Goal: Task Accomplishment & Management: Manage account settings

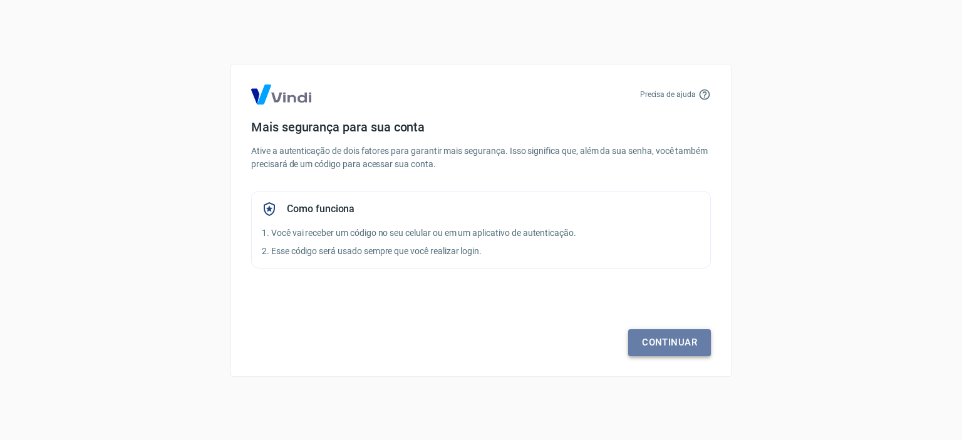
click at [667, 343] on link "Continuar" at bounding box center [669, 342] width 83 height 26
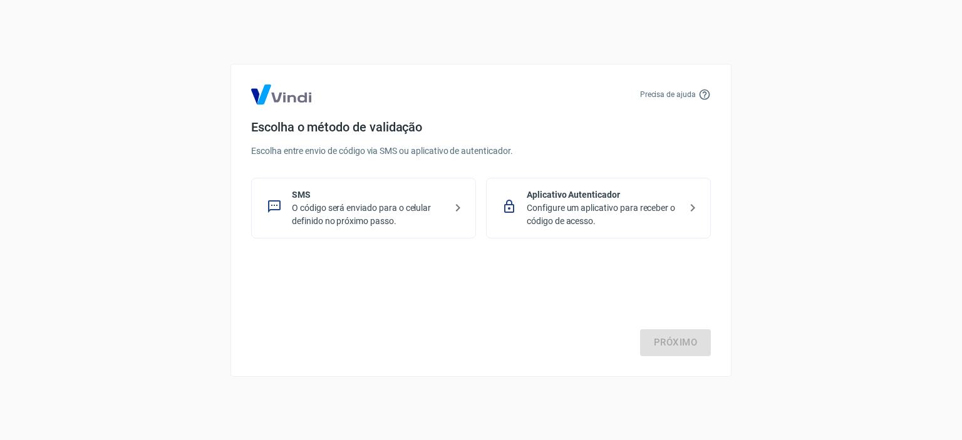
click at [576, 202] on p "Configure um aplicativo para receber o código de acesso." at bounding box center [603, 215] width 153 height 26
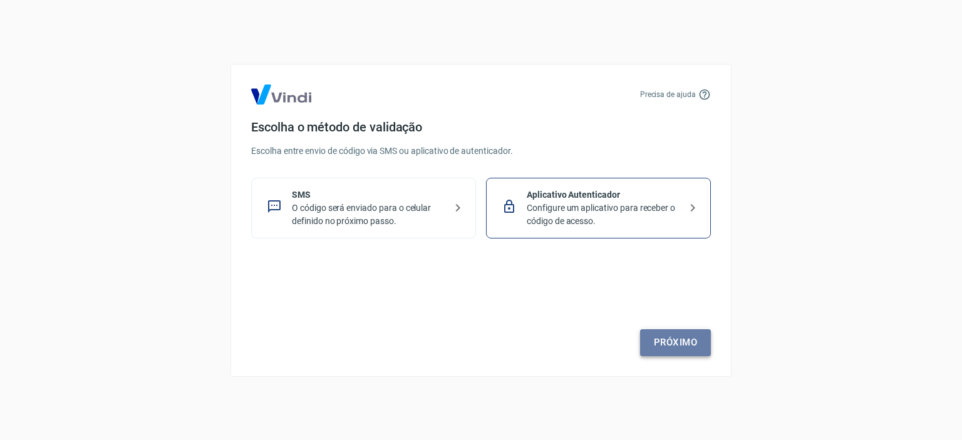
click at [675, 340] on link "Próximo" at bounding box center [675, 342] width 71 height 26
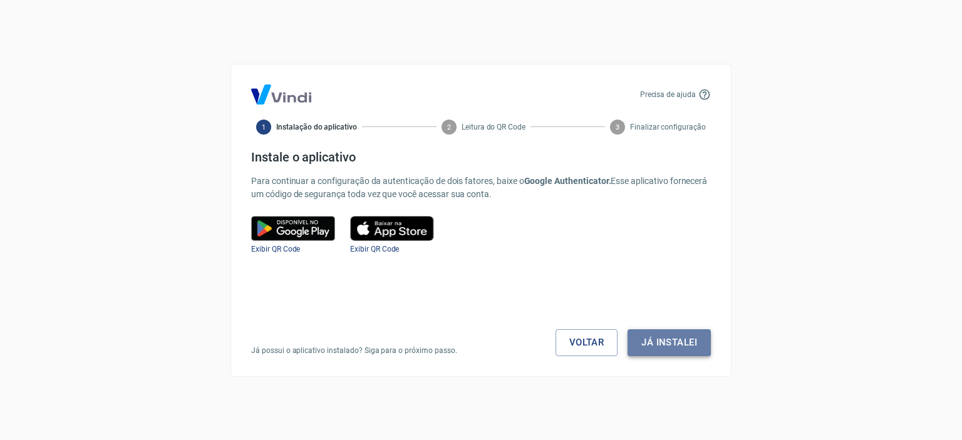
click at [655, 346] on button "Já instalei" at bounding box center [668, 342] width 83 height 26
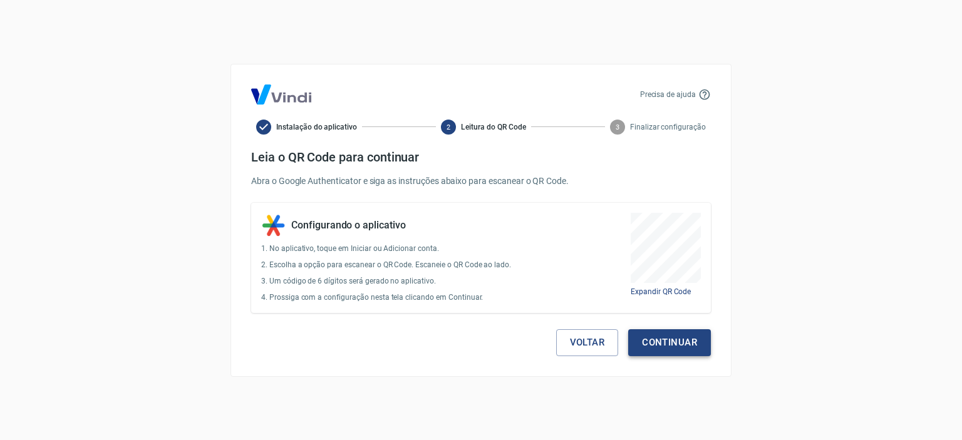
click at [669, 340] on button "Continuar" at bounding box center [669, 342] width 83 height 26
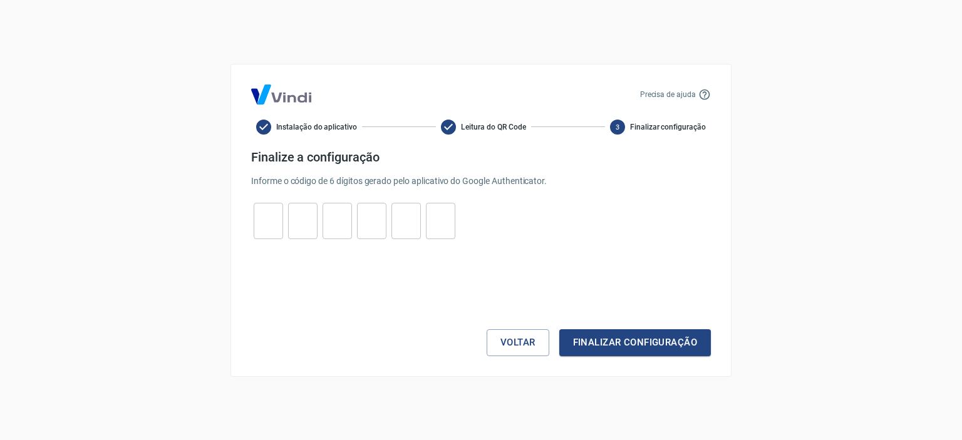
click at [255, 232] on input "tel" at bounding box center [268, 220] width 29 height 27
type input "8"
type input "7"
type input "5"
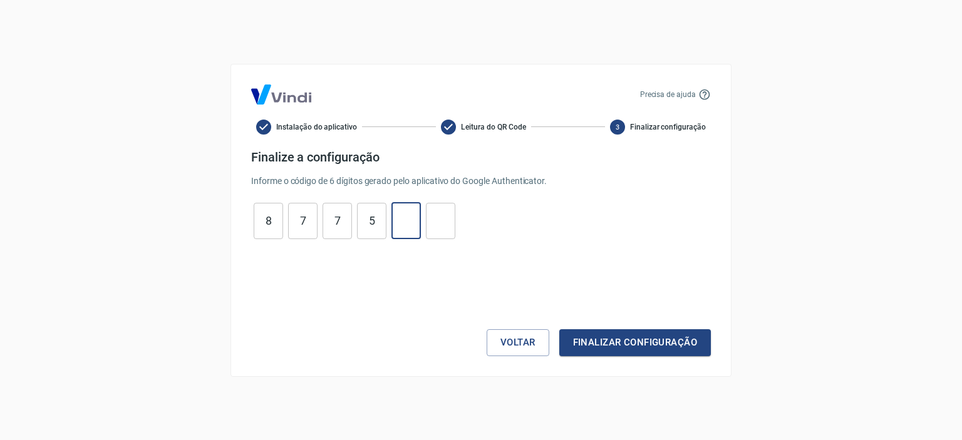
type input "7"
type input "8"
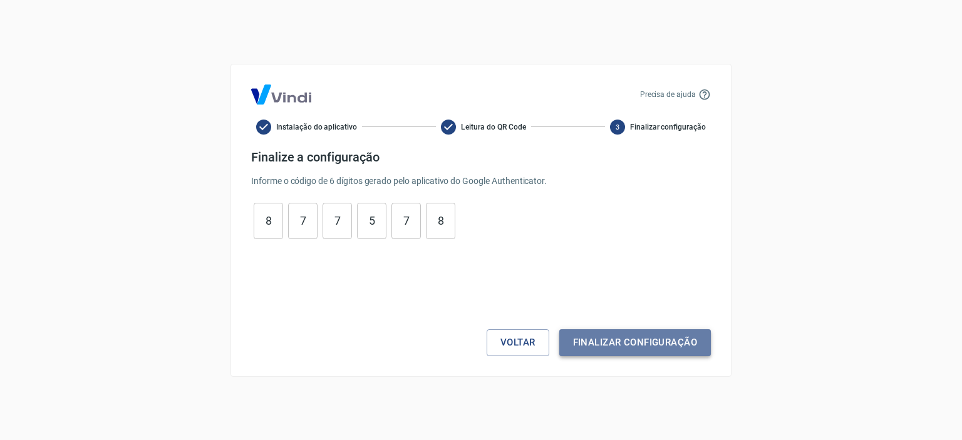
click at [691, 339] on button "Finalizar configuração" at bounding box center [635, 342] width 152 height 26
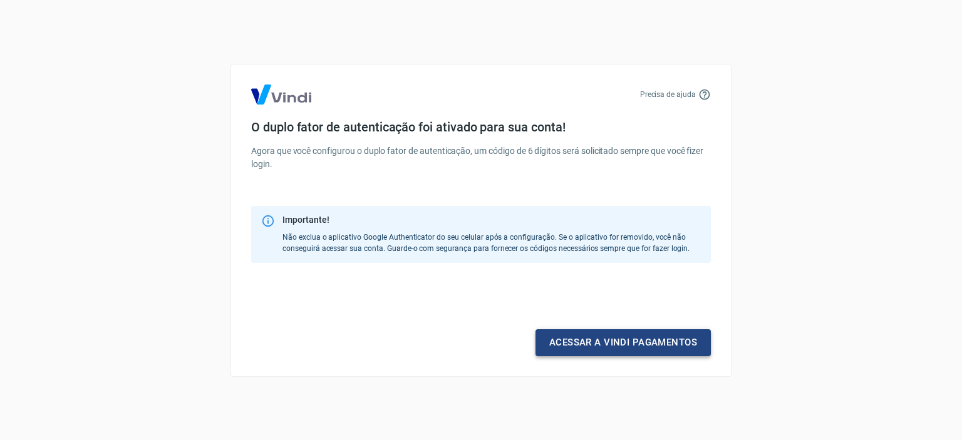
click at [638, 344] on link "Acessar a Vindi pagamentos" at bounding box center [622, 342] width 175 height 26
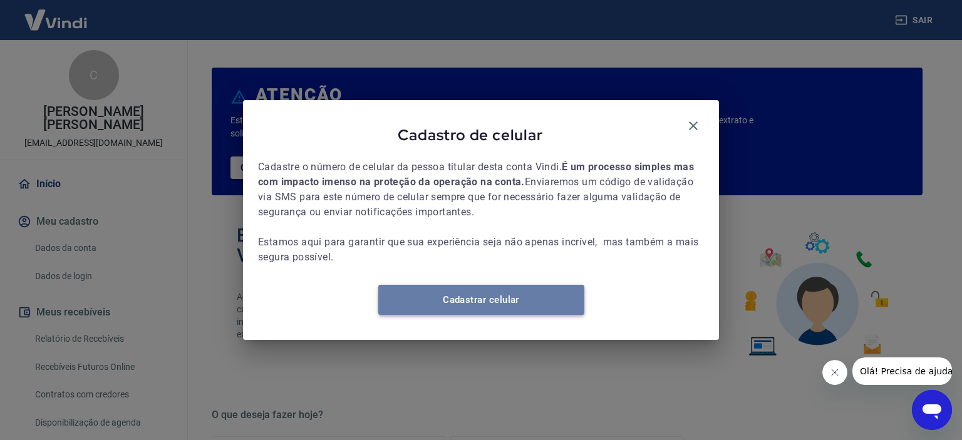
click at [471, 306] on link "Cadastrar celular" at bounding box center [481, 300] width 206 height 30
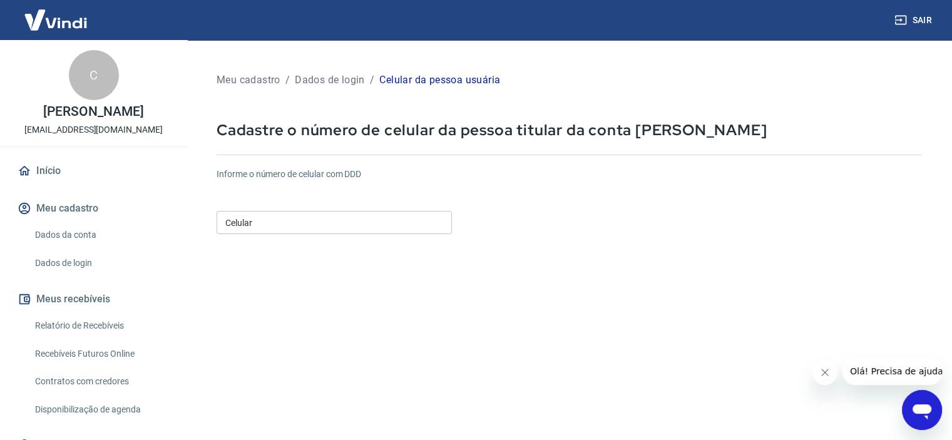
click at [273, 224] on input "Celular" at bounding box center [334, 222] width 235 height 23
type input "(51) 99980-0334"
click at [480, 316] on form "Informe o número de celular com DDD Celular (51) 99980-0334 Celular Continuar C…" at bounding box center [570, 341] width 706 height 366
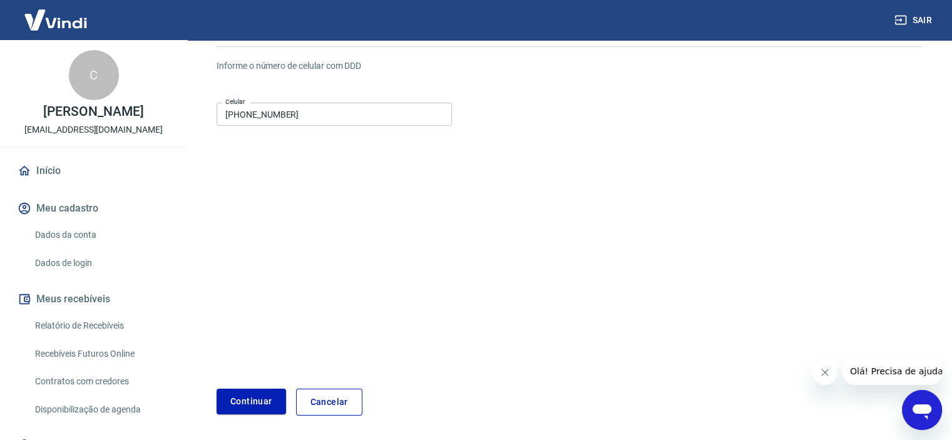
scroll to position [152, 0]
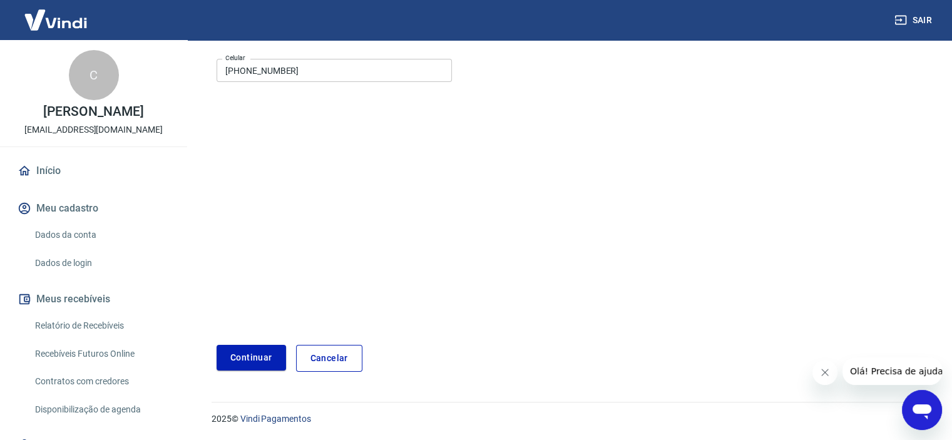
click at [234, 359] on button "Continuar" at bounding box center [251, 358] width 69 height 26
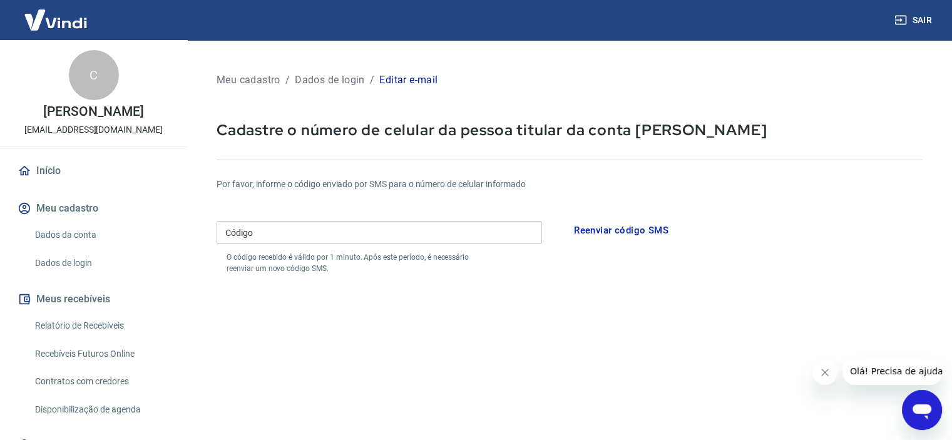
click at [311, 230] on input "Código" at bounding box center [380, 232] width 326 height 23
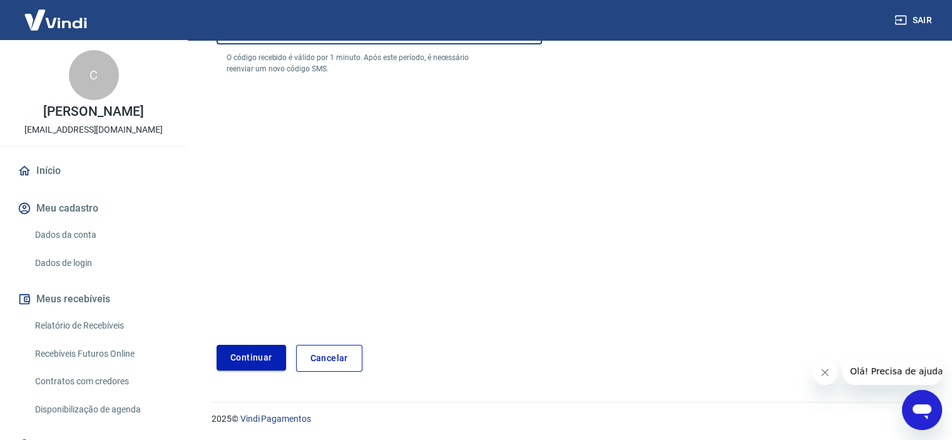
type input "687721"
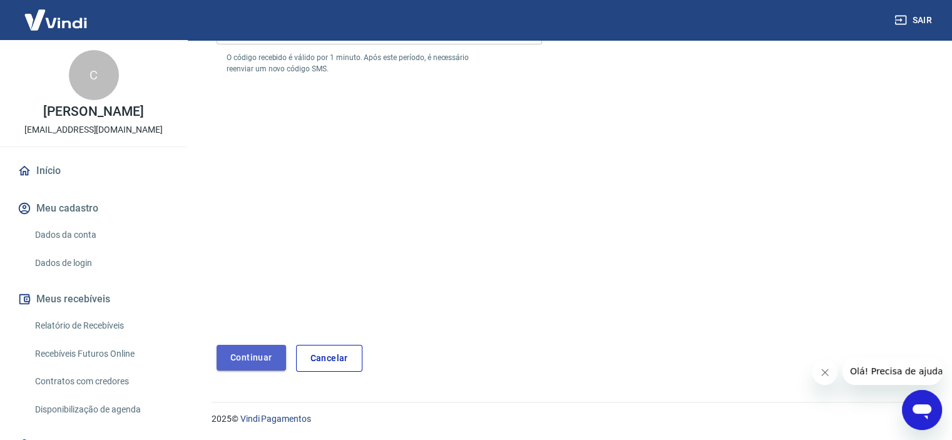
click at [269, 352] on button "Continuar" at bounding box center [251, 358] width 69 height 26
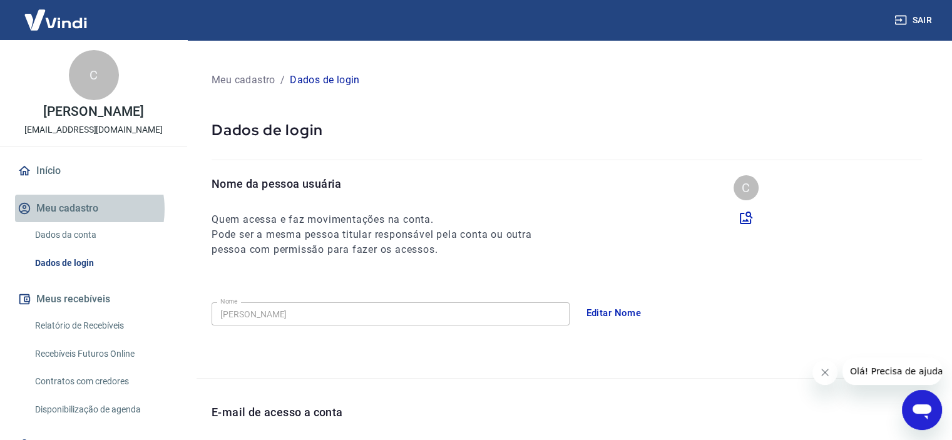
click at [74, 209] on button "Meu cadastro" at bounding box center [93, 209] width 157 height 28
click at [66, 235] on link "Dados da conta" at bounding box center [101, 235] width 142 height 26
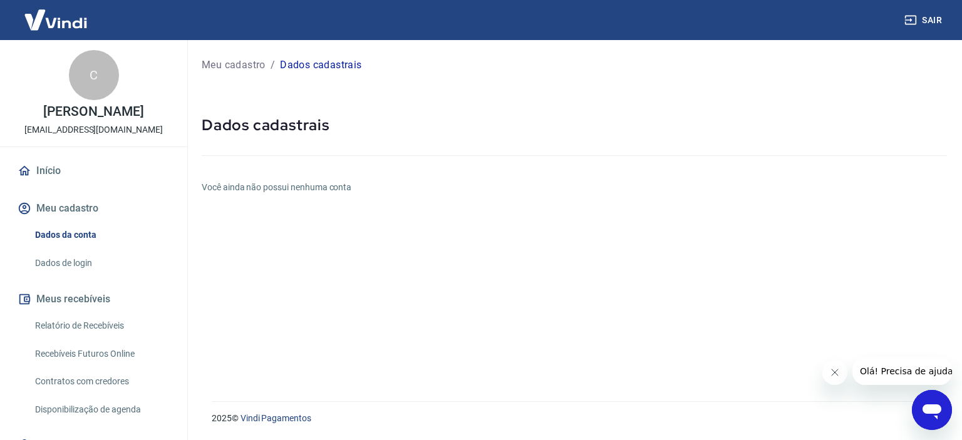
click at [52, 25] on img at bounding box center [55, 20] width 81 height 38
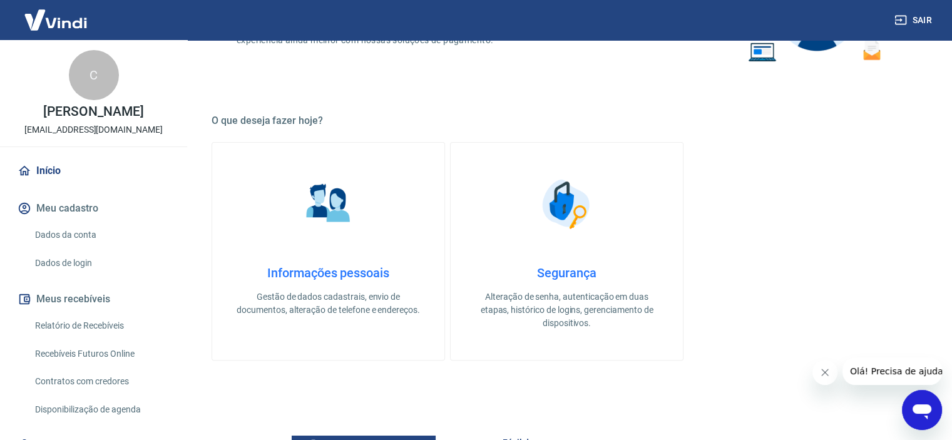
scroll to position [313, 0]
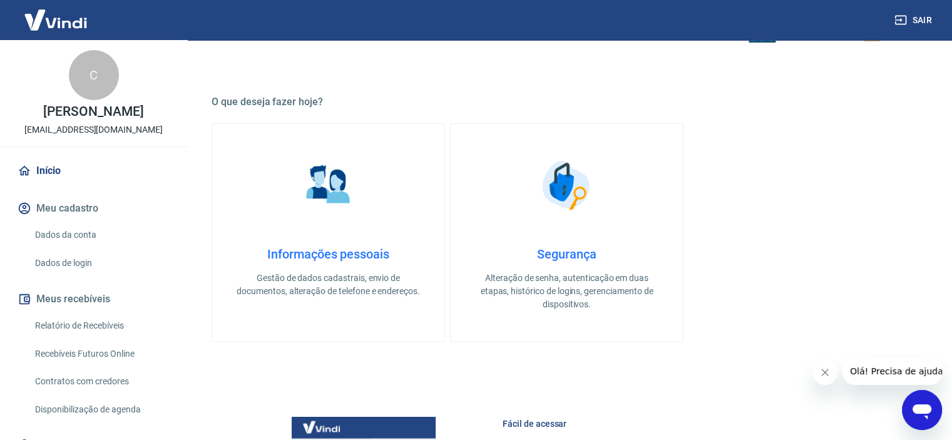
click at [363, 206] on link "Informações pessoais Gestão de dados cadastrais, envio de documentos, alteração…" at bounding box center [329, 232] width 234 height 218
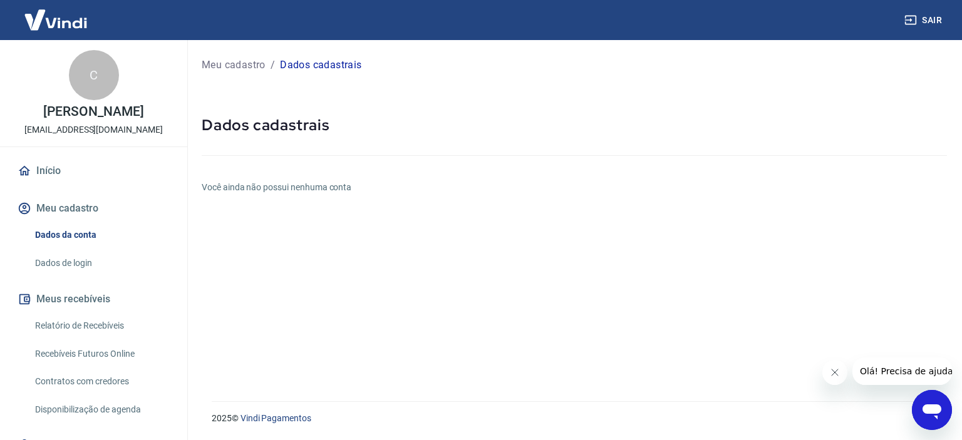
click at [831, 369] on icon "Close message from company" at bounding box center [834, 372] width 10 height 10
drag, startPoint x: 96, startPoint y: 152, endPoint x: 34, endPoint y: 172, distance: 65.1
click at [34, 173] on link "Início" at bounding box center [93, 171] width 157 height 28
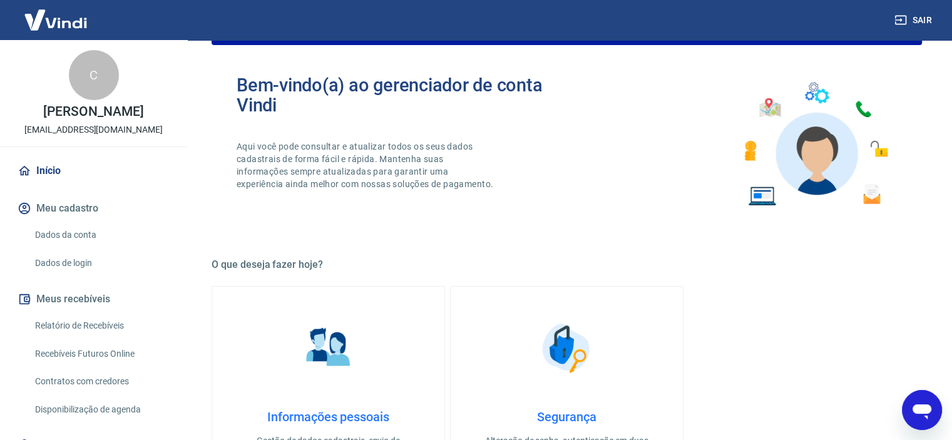
scroll to position [313, 0]
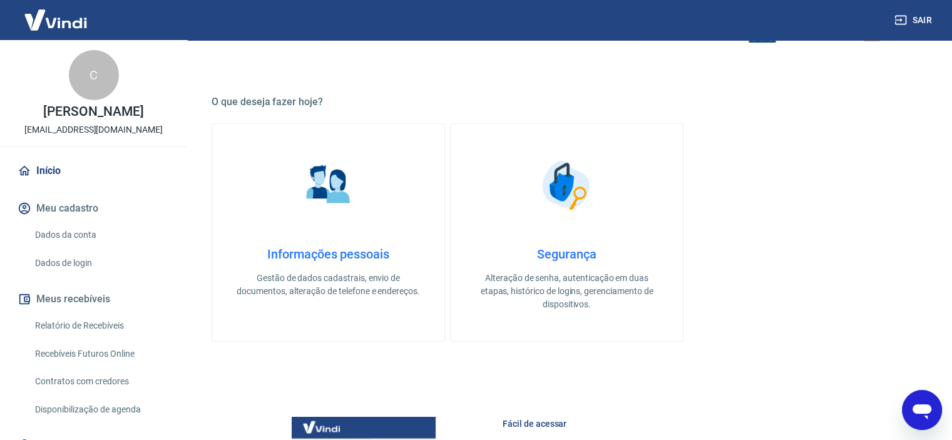
click at [333, 235] on link "Informações pessoais Gestão de dados cadastrais, envio de documentos, alteração…" at bounding box center [329, 232] width 234 height 218
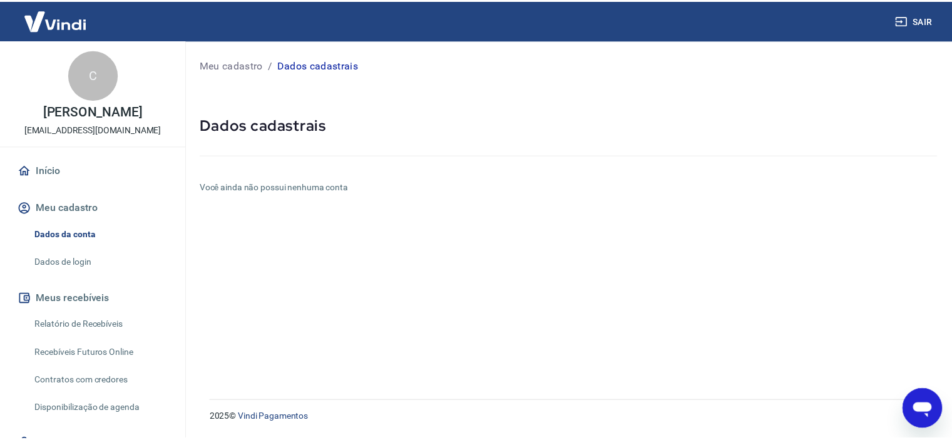
scroll to position [313, 0]
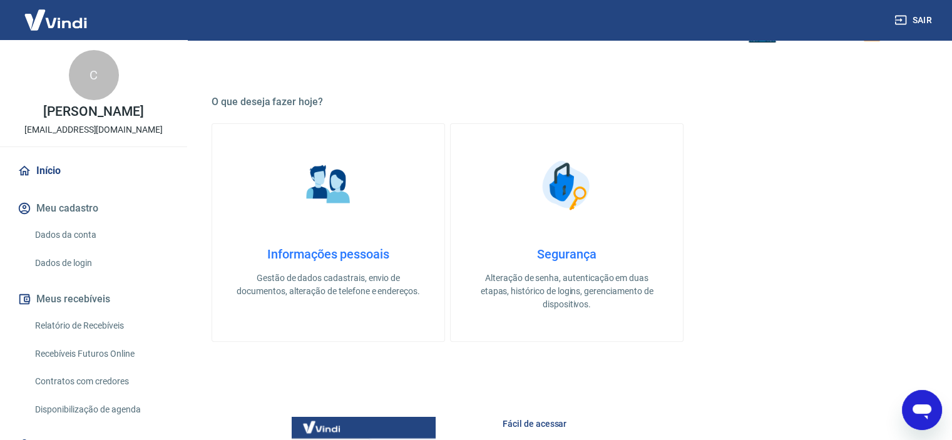
click at [373, 254] on h4 "Informações pessoais" at bounding box center [328, 254] width 192 height 15
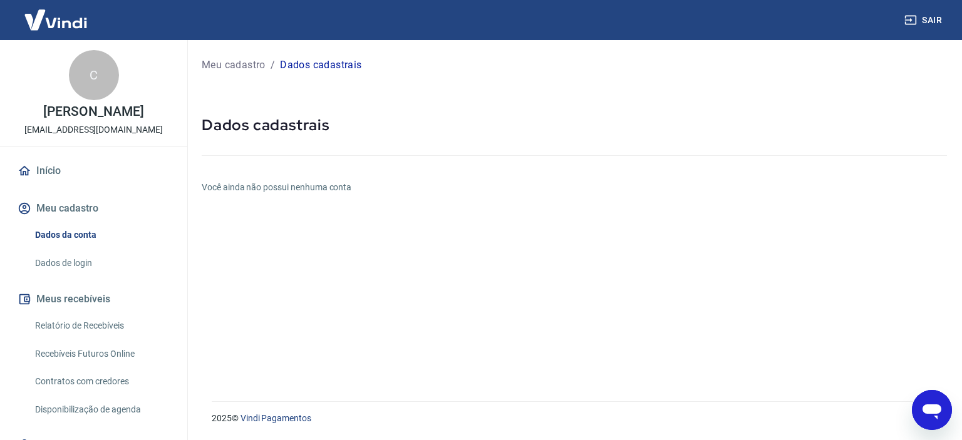
drag, startPoint x: 654, startPoint y: 274, endPoint x: 226, endPoint y: 7, distance: 504.8
click at [653, 272] on div "Meu cadastro / Dados cadastrais Dados cadastrais Você ainda não possui nenhuma …" at bounding box center [574, 213] width 775 height 346
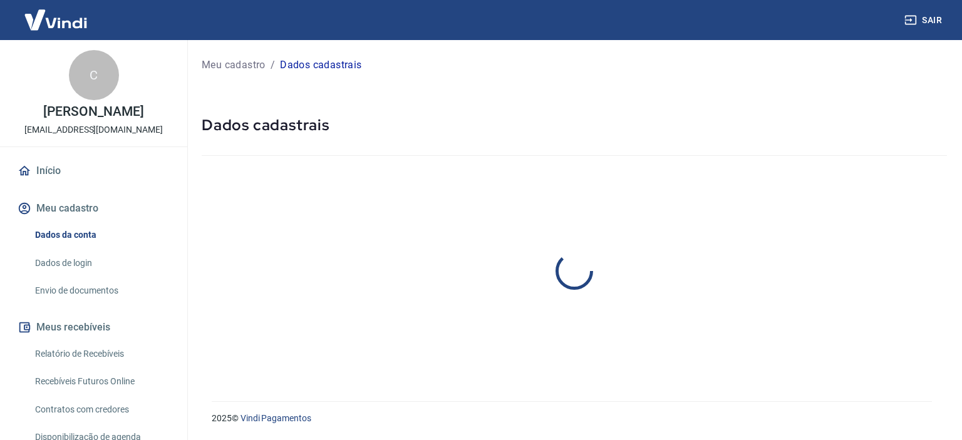
select select "RS"
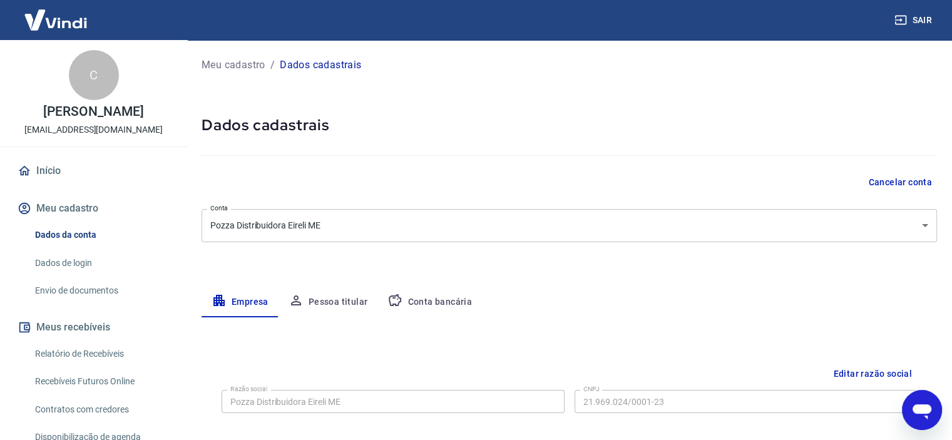
click at [80, 239] on link "Dados da conta" at bounding box center [101, 235] width 142 height 26
click at [73, 165] on link "Início" at bounding box center [93, 171] width 157 height 28
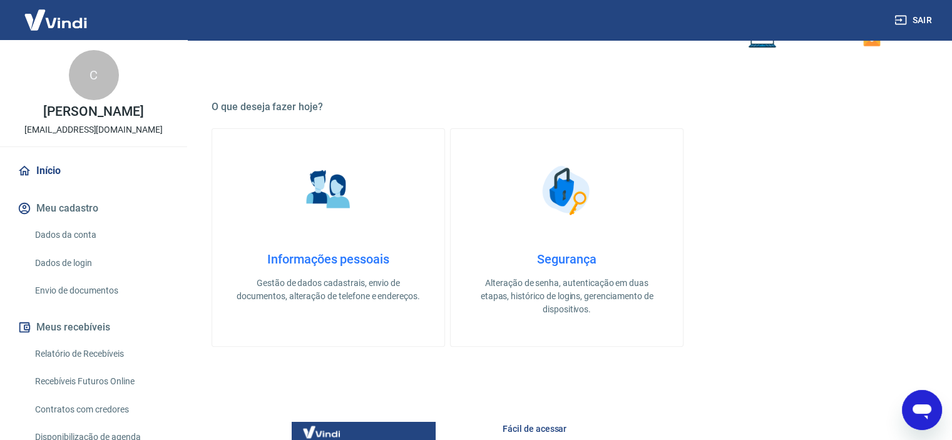
scroll to position [438, 0]
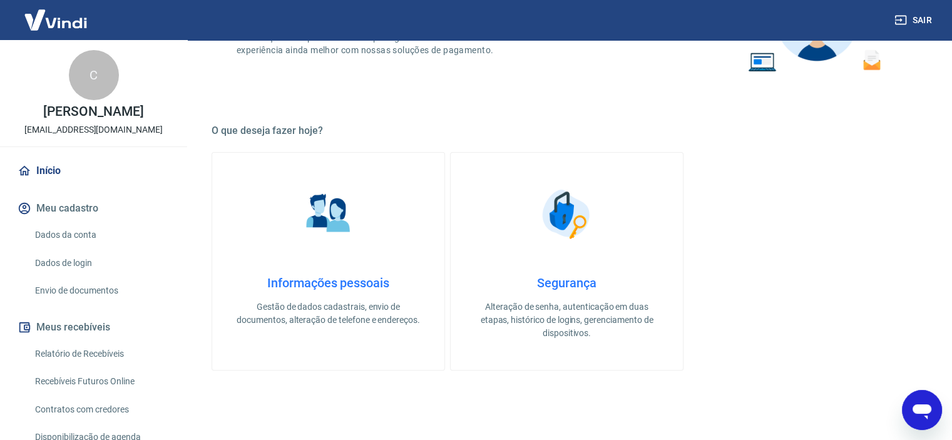
click at [361, 260] on link "Informações pessoais Gestão de dados cadastrais, envio de documentos, alteração…" at bounding box center [329, 261] width 234 height 218
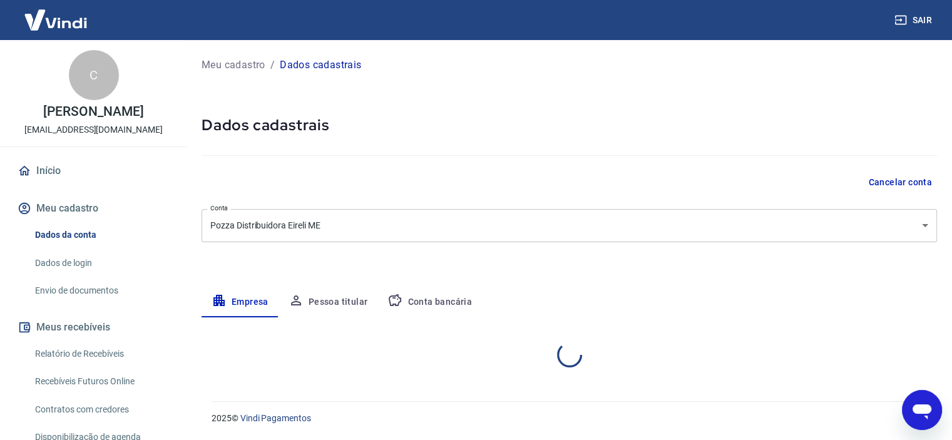
select select "RS"
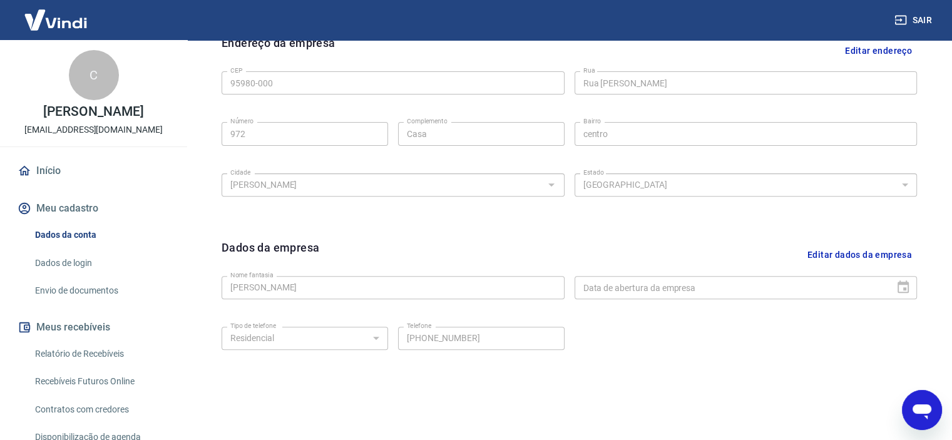
scroll to position [149, 0]
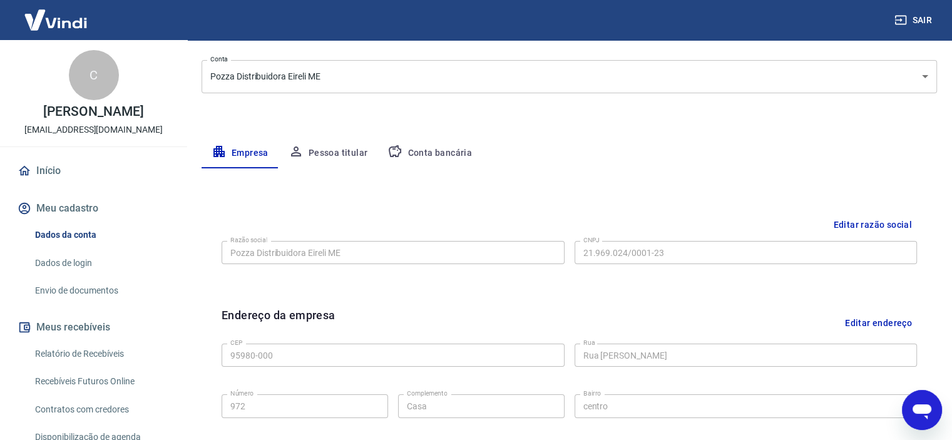
click at [342, 150] on button "Pessoa titular" at bounding box center [329, 153] width 100 height 30
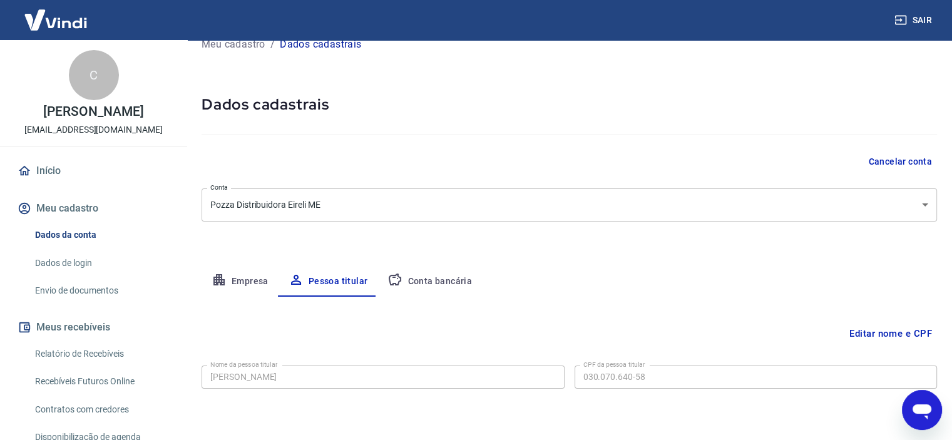
scroll to position [0, 0]
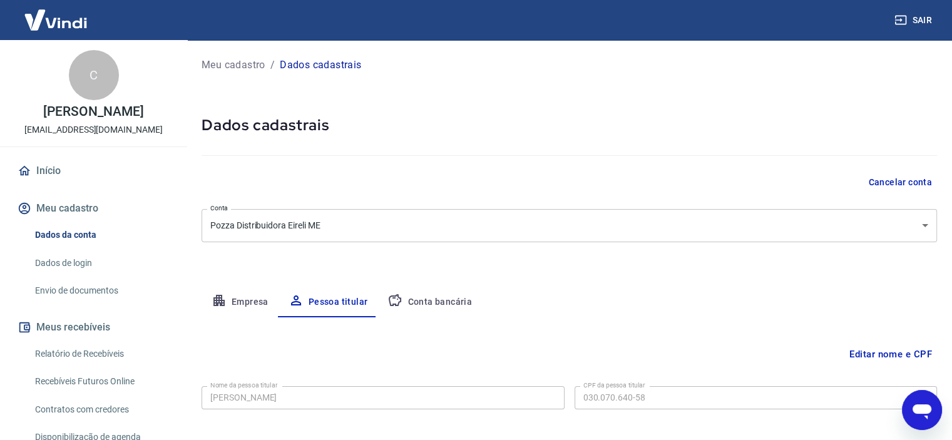
click at [251, 303] on button "Empresa" at bounding box center [240, 302] width 77 height 30
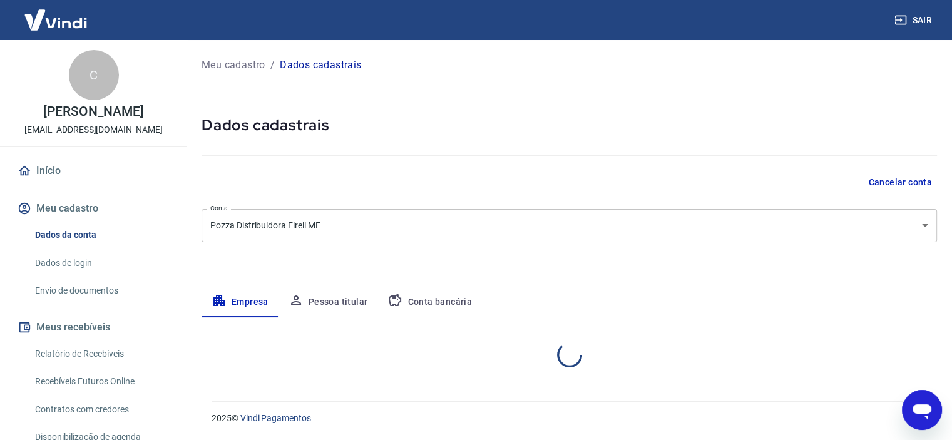
select select "RS"
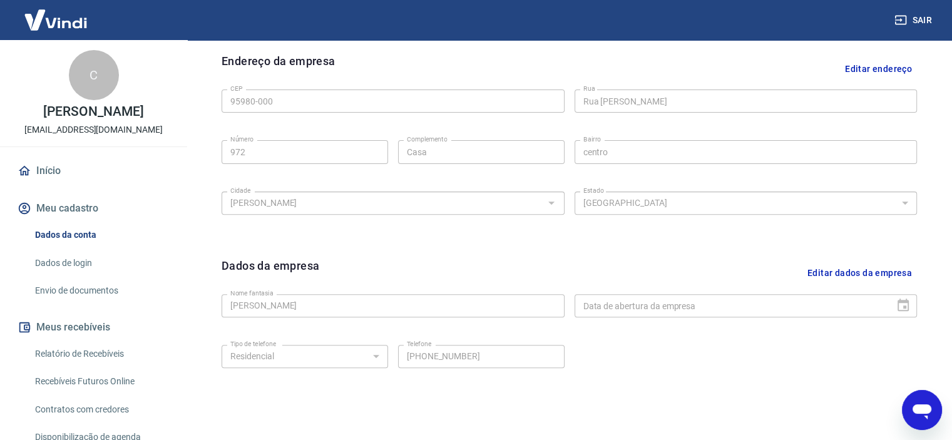
scroll to position [149, 0]
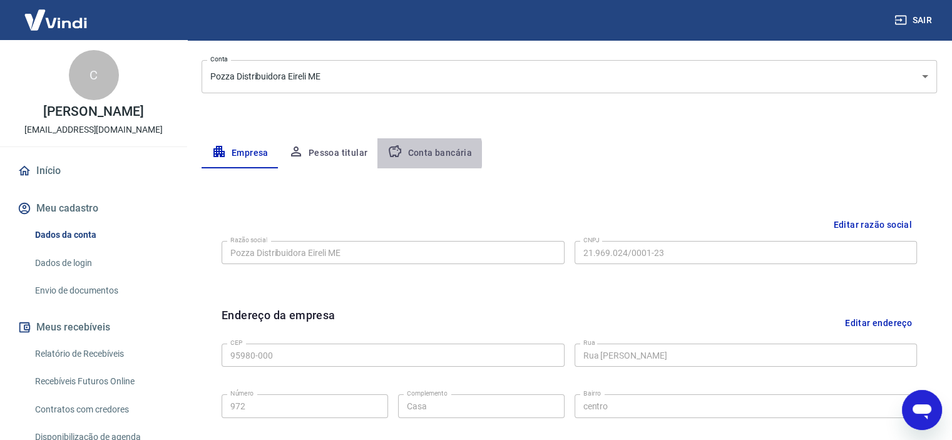
click at [426, 153] on button "Conta bancária" at bounding box center [430, 153] width 105 height 30
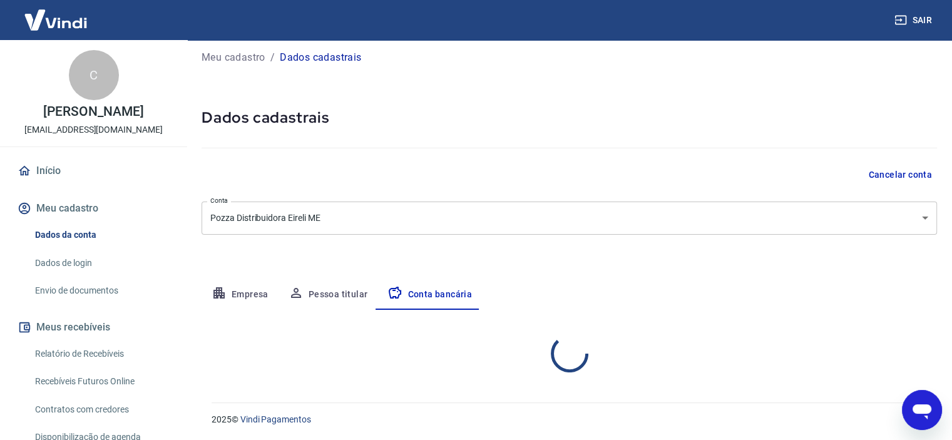
scroll to position [130, 0]
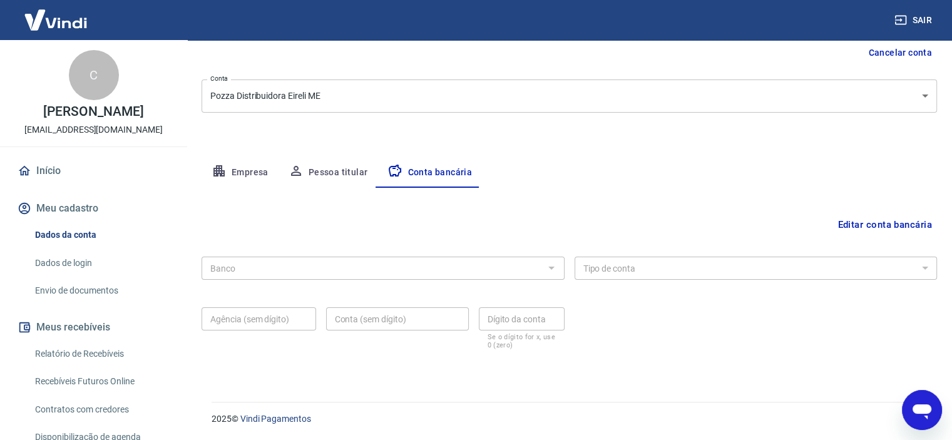
click at [239, 171] on button "Empresa" at bounding box center [240, 173] width 77 height 30
select select "RS"
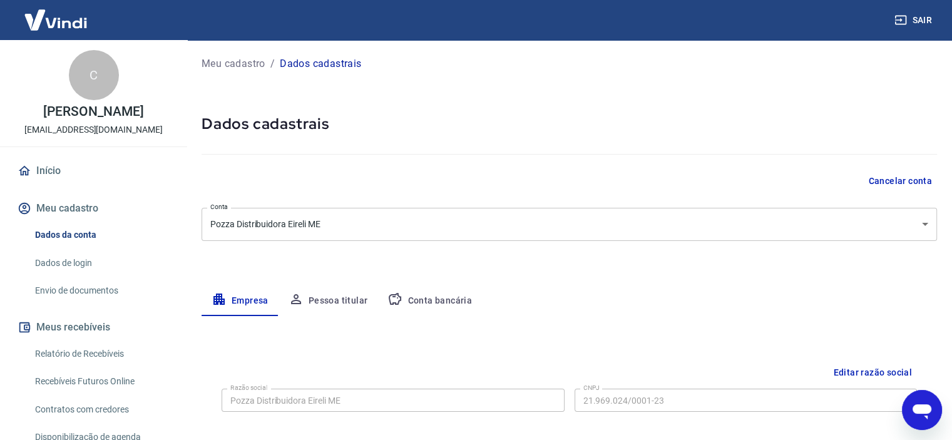
scroll to position [0, 0]
click at [292, 228] on body "Sair C Carla Naiara Molz republicaag@gmail.com Início Meu cadastro Dados da con…" at bounding box center [476, 220] width 952 height 440
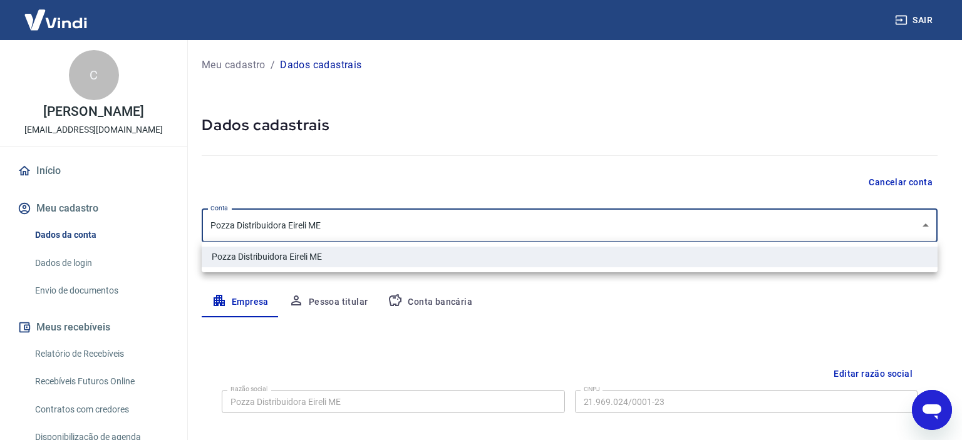
click at [312, 222] on div at bounding box center [481, 220] width 962 height 440
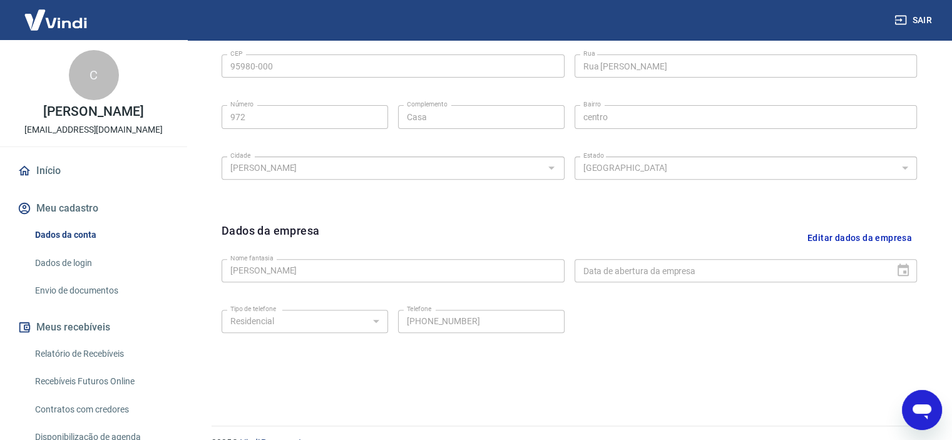
scroll to position [462, 0]
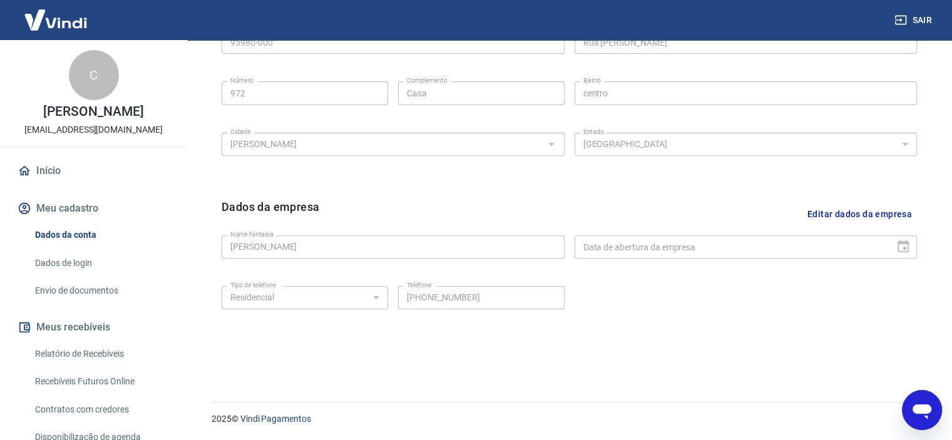
click at [434, 351] on div "Dados da empresa Editar dados da empresa Nome fantasia Carla Naiara Molz Nome f…" at bounding box center [570, 274] width 716 height 173
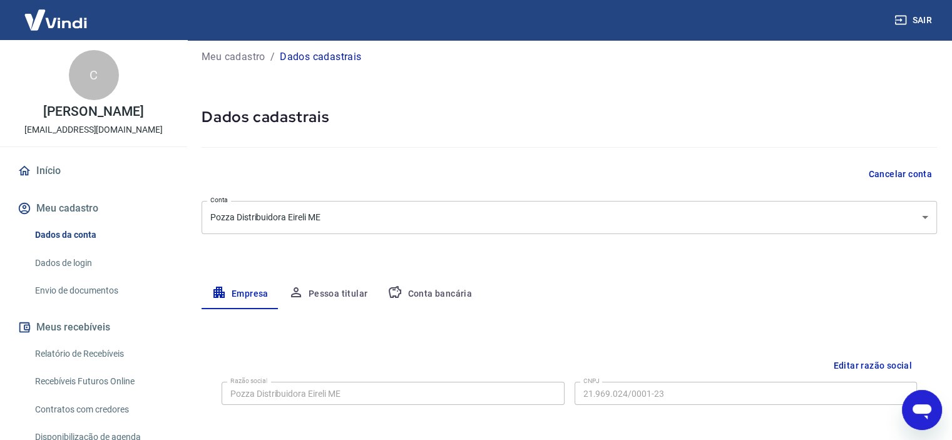
scroll to position [0, 0]
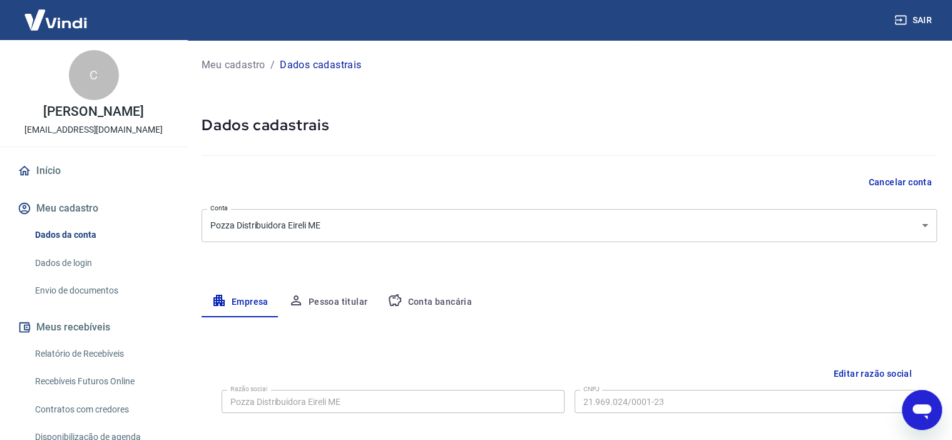
click at [362, 260] on div "Meu cadastro / Dados cadastrais Dados cadastrais Cancelar conta Conta Pozza Dis…" at bounding box center [570, 444] width 766 height 809
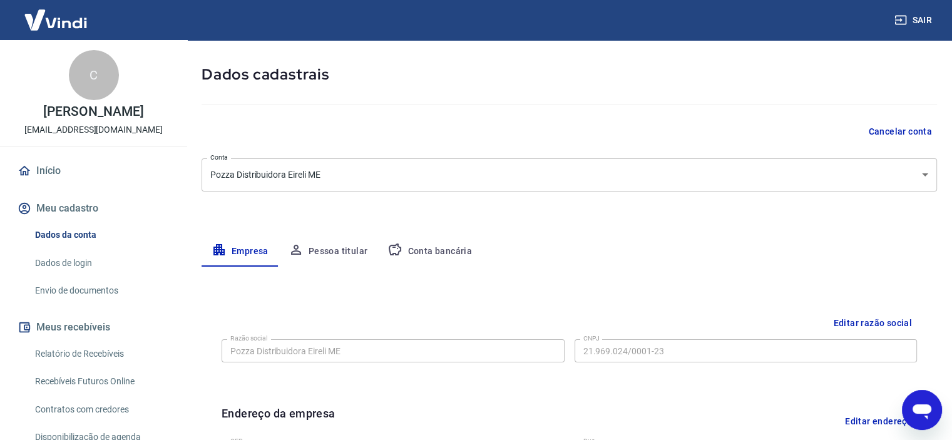
scroll to position [125, 0]
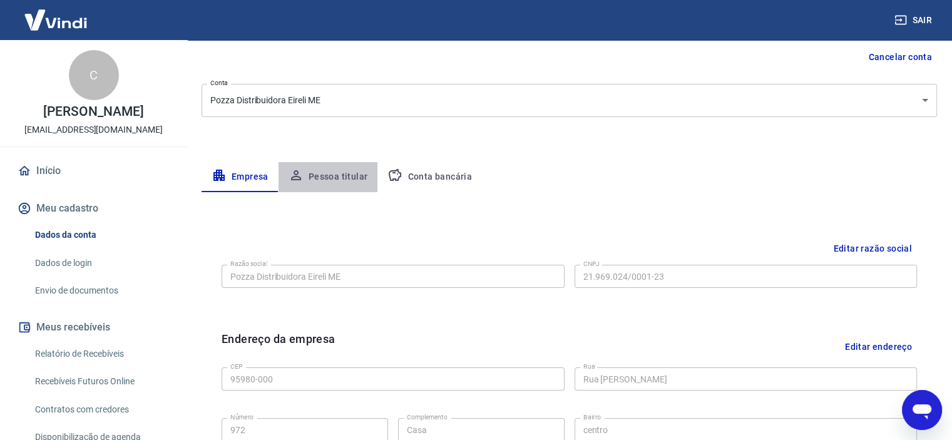
click at [358, 185] on button "Pessoa titular" at bounding box center [329, 177] width 100 height 30
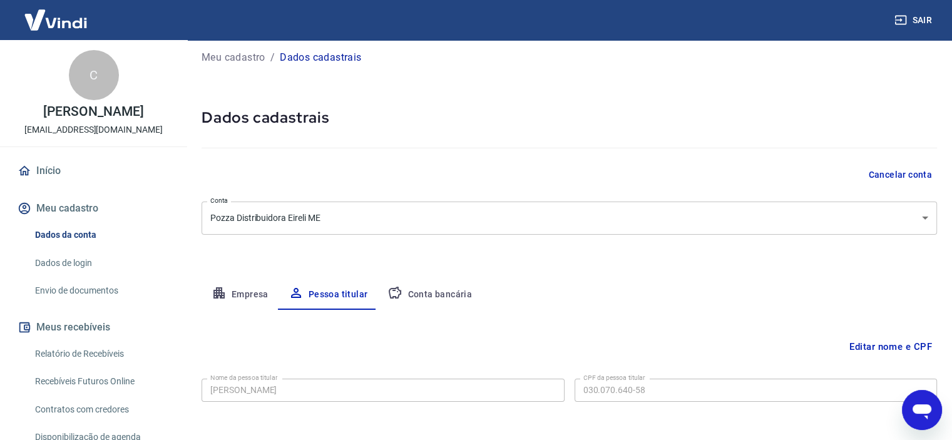
scroll to position [60, 0]
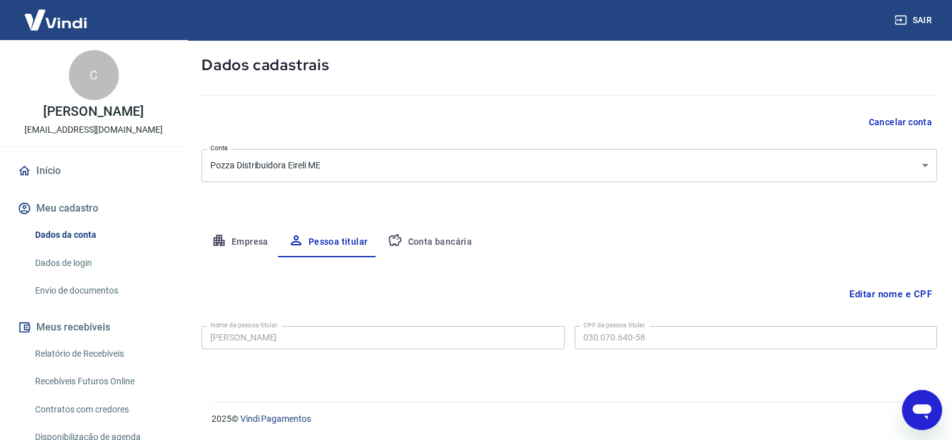
click at [252, 240] on button "Empresa" at bounding box center [240, 242] width 77 height 30
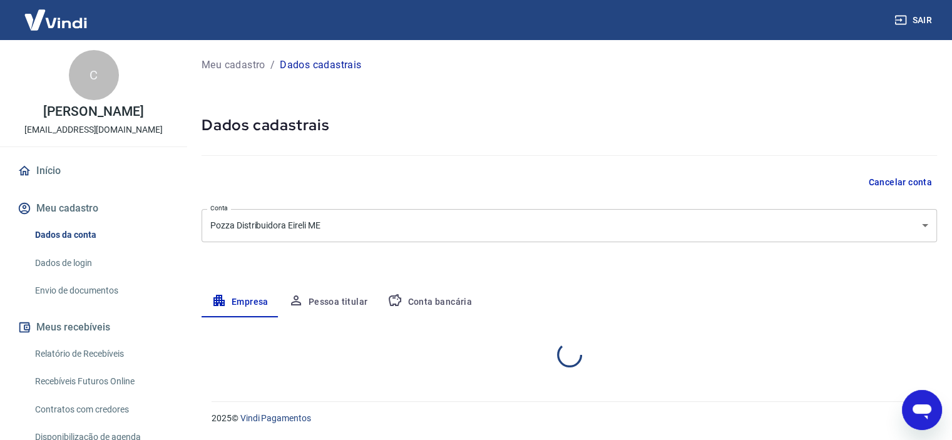
scroll to position [0, 0]
select select "RS"
